Goal: Check status: Check status

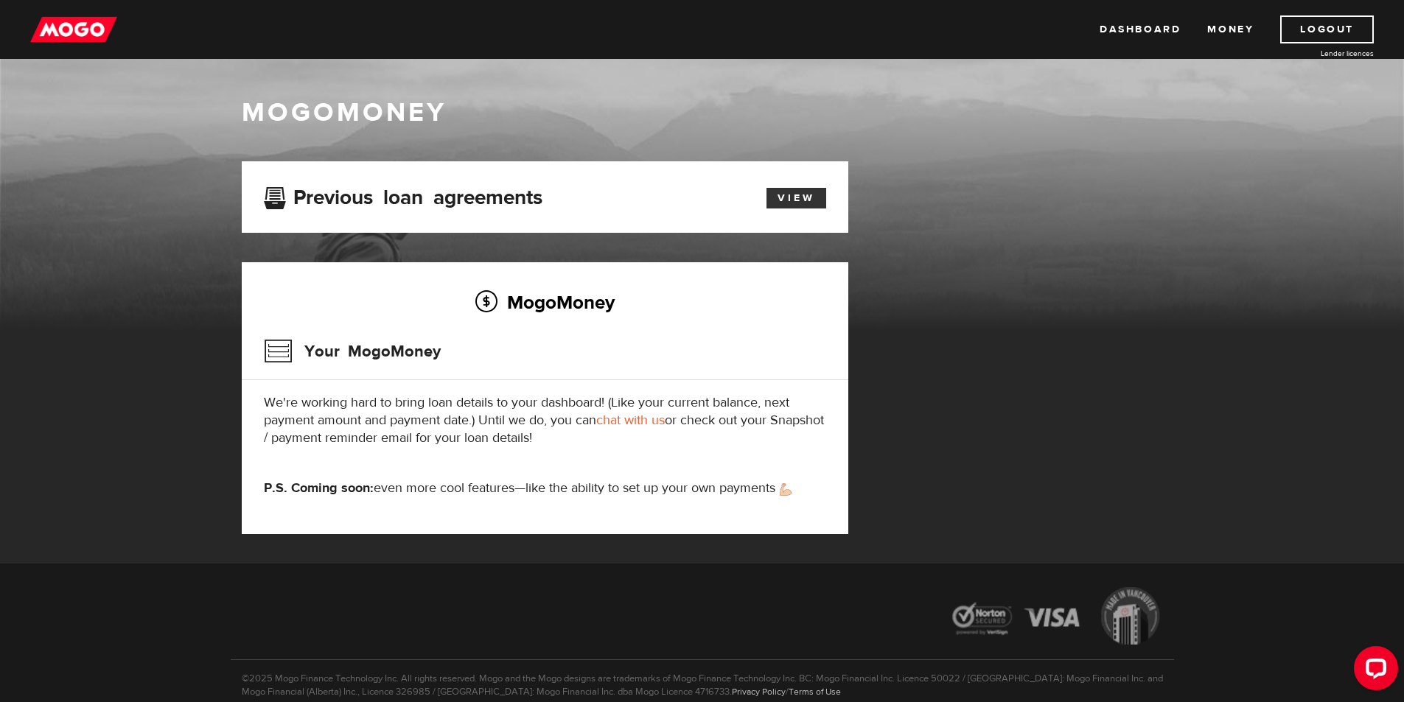
click at [808, 200] on link "View" at bounding box center [796, 198] width 60 height 21
click at [67, 28] on img at bounding box center [73, 29] width 87 height 28
click at [443, 478] on div "MogoMoney Your MogoMoney We're working hard to bring loan details to your dashb…" at bounding box center [545, 398] width 607 height 272
click at [1150, 23] on link "Dashboard" at bounding box center [1140, 29] width 81 height 28
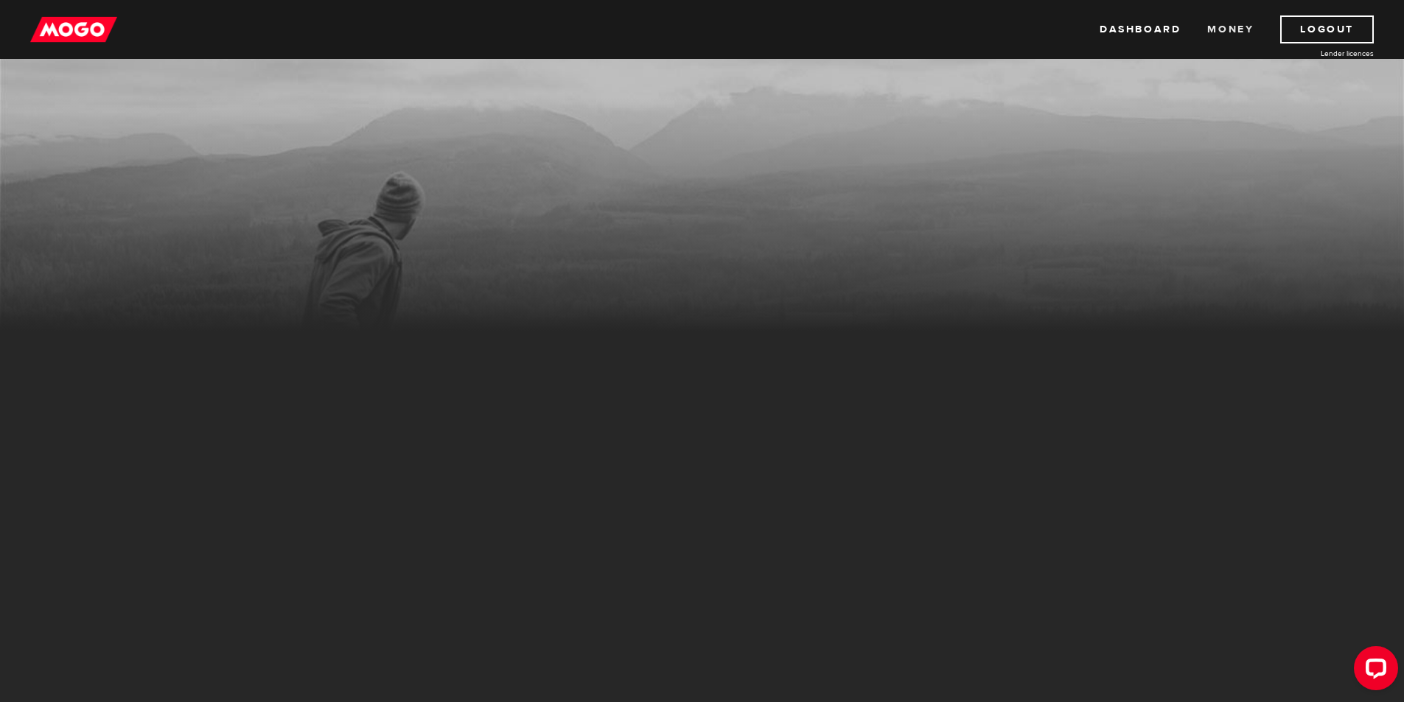
click at [1238, 32] on link "Money" at bounding box center [1230, 29] width 46 height 28
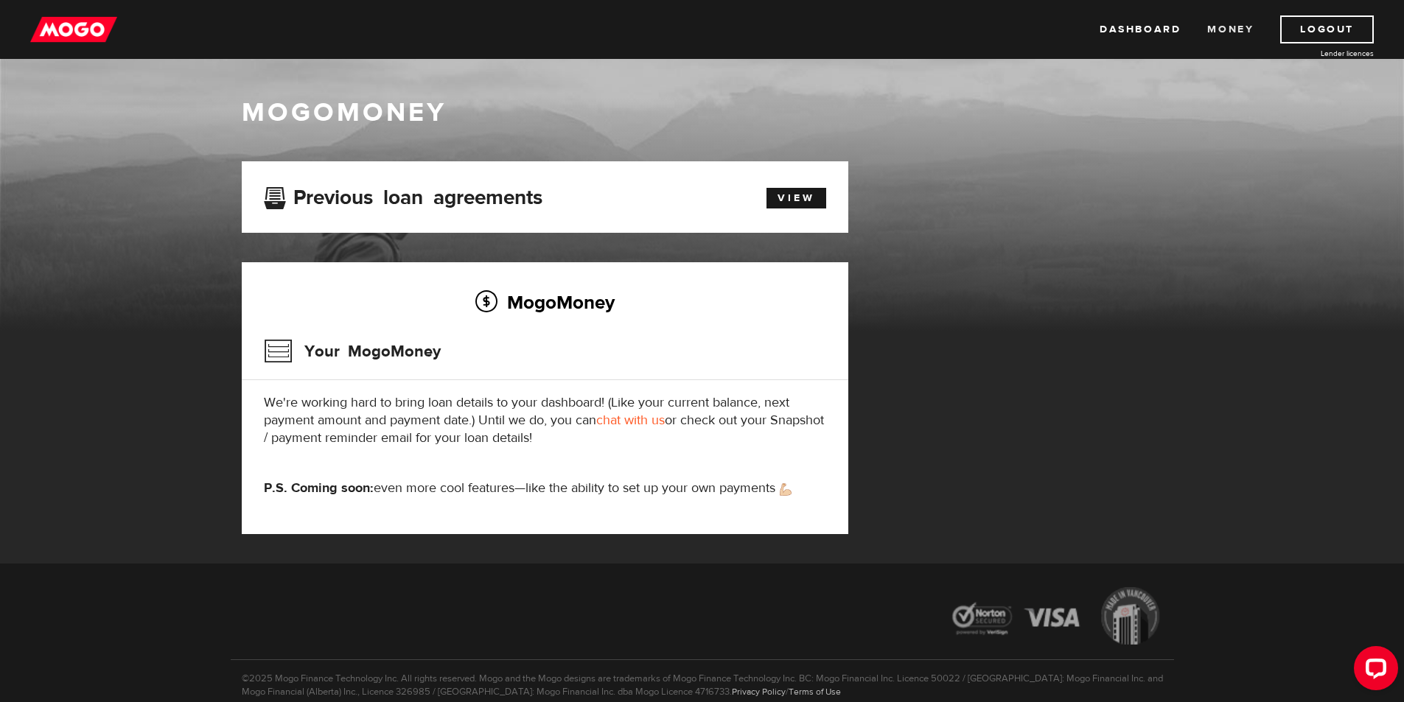
click at [1231, 36] on link "Money" at bounding box center [1230, 29] width 46 height 28
click at [674, 217] on div "Previous loan agreements View" at bounding box center [545, 196] width 607 height 71
click at [786, 207] on link "View" at bounding box center [796, 198] width 60 height 21
